Goal: Information Seeking & Learning: Learn about a topic

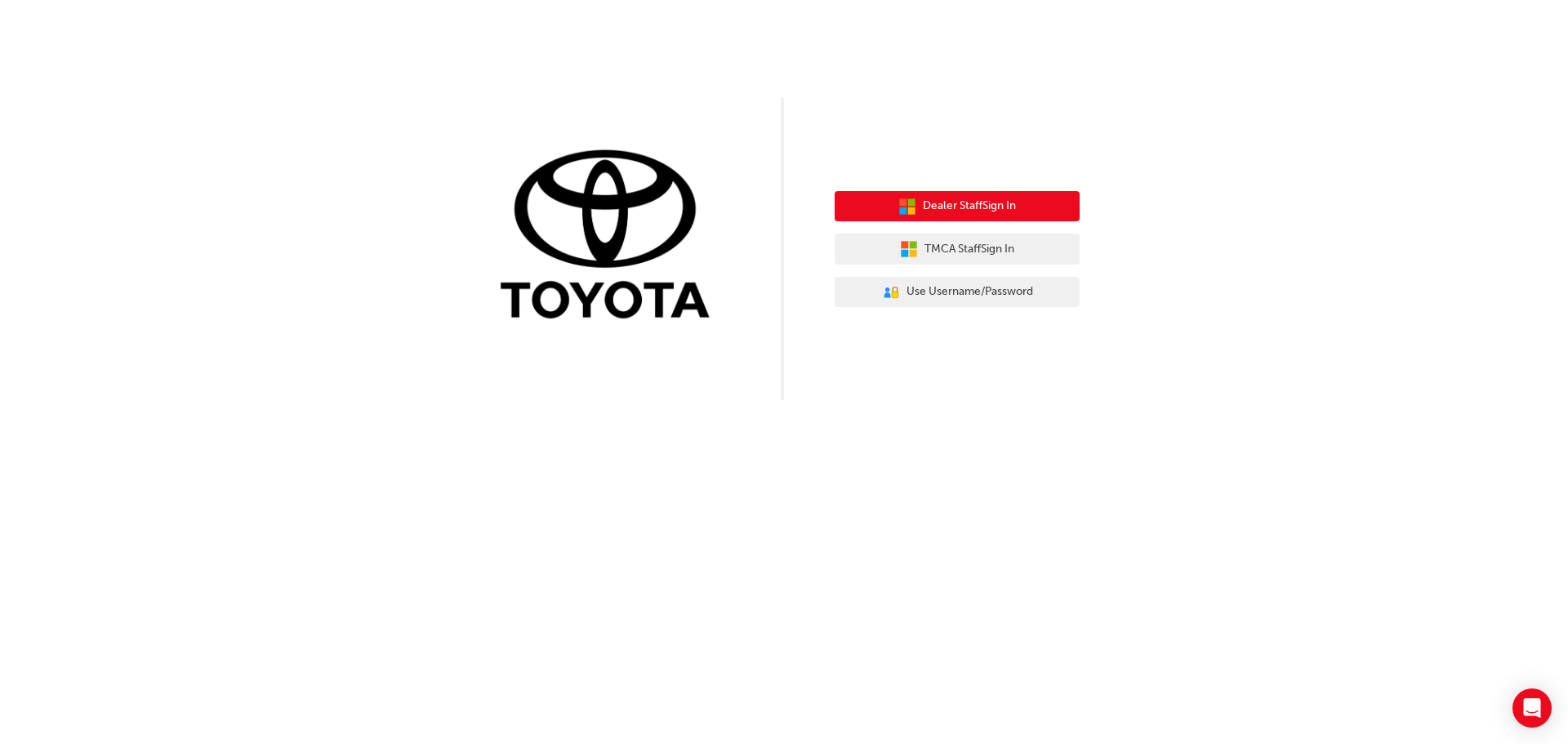
click at [938, 212] on span "Dealer Staff Sign In" at bounding box center [969, 205] width 93 height 18
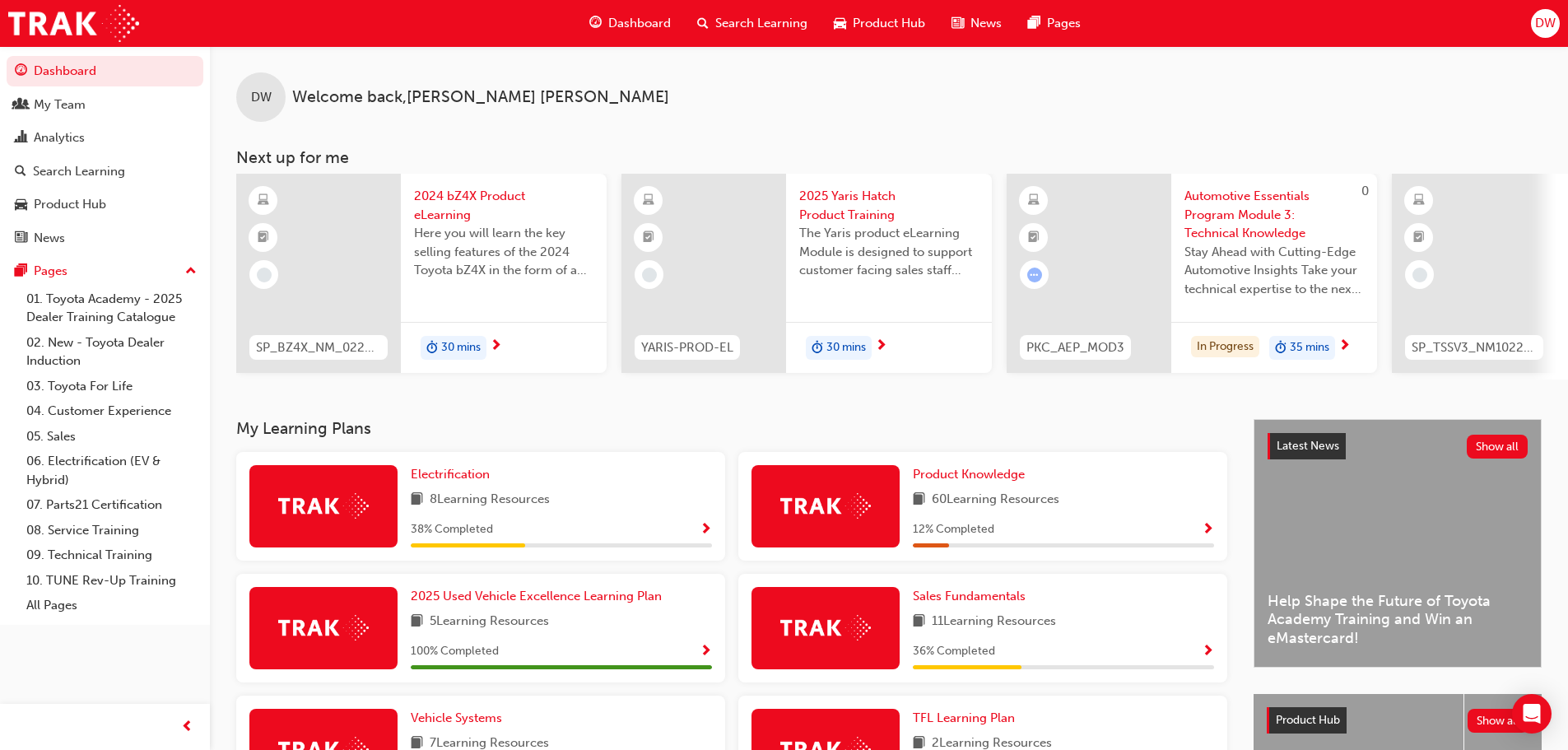
click at [520, 338] on div "30 mins" at bounding box center [504, 347] width 206 height 51
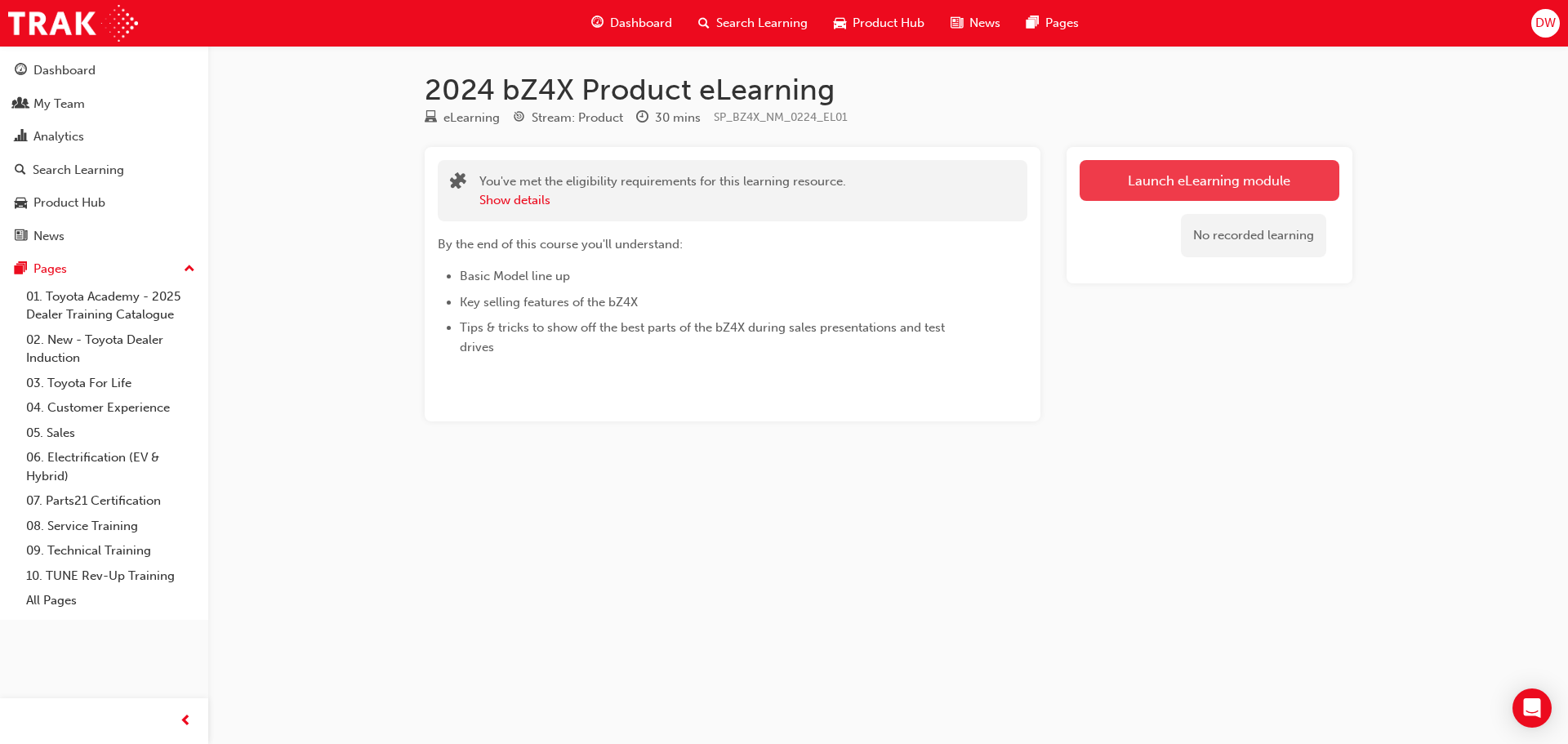
click at [1170, 182] on link "Launch eLearning module" at bounding box center [1209, 180] width 259 height 40
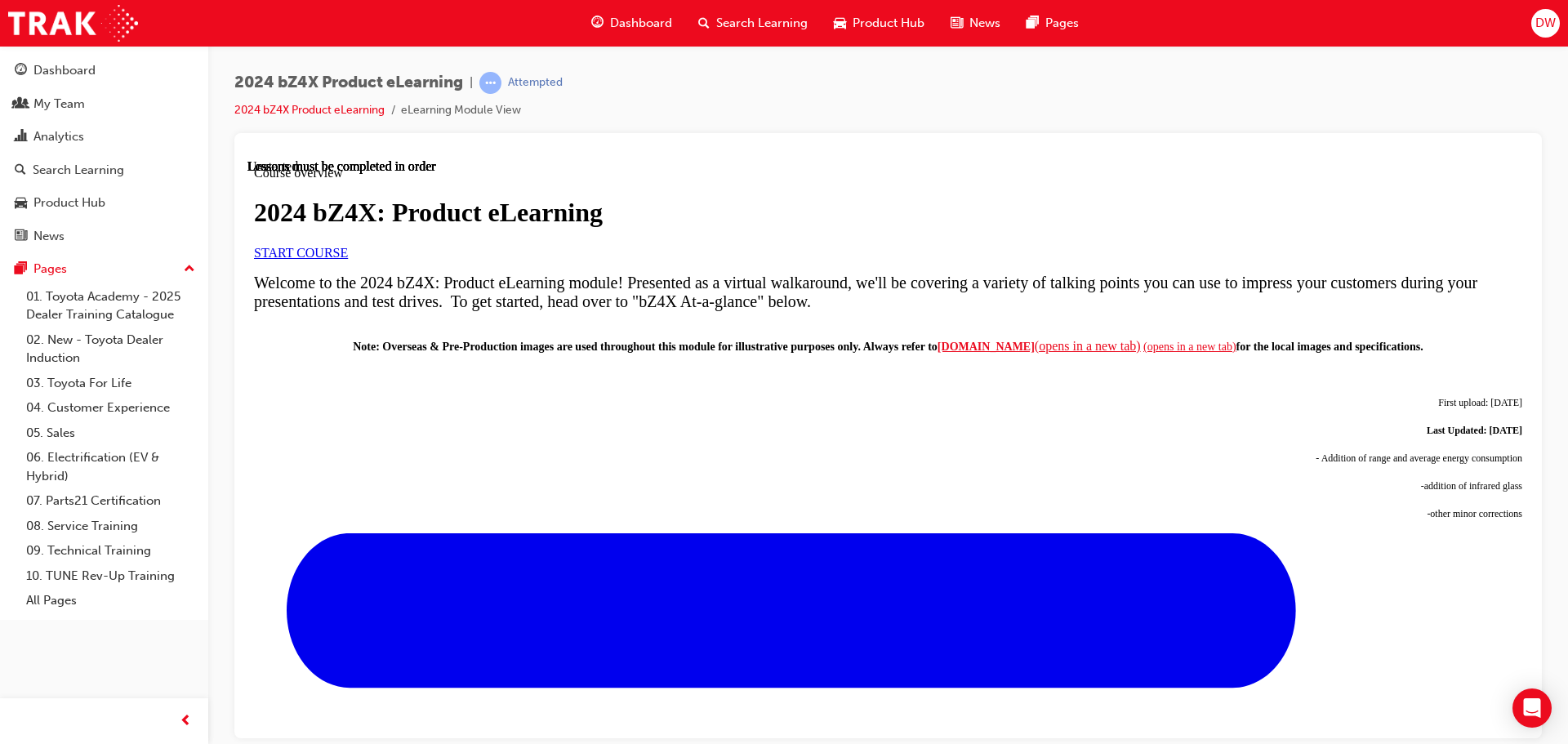
click at [348, 259] on span "START COURSE" at bounding box center [300, 252] width 93 height 13
